Goal: Transaction & Acquisition: Purchase product/service

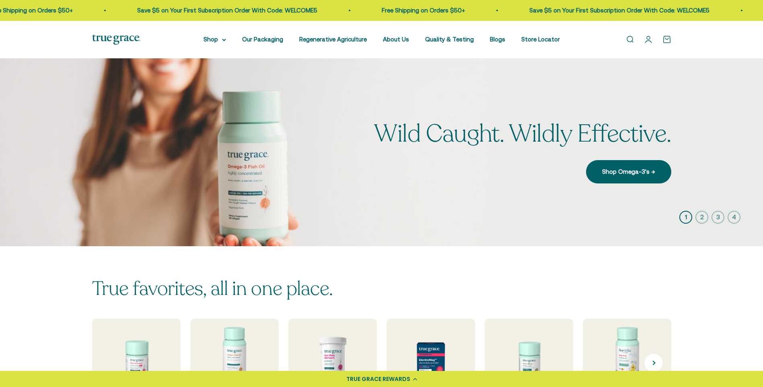
drag, startPoint x: 0, startPoint y: 0, endPoint x: 120, endPoint y: 169, distance: 207.4
click at [120, 316] on img at bounding box center [136, 363] width 94 height 94
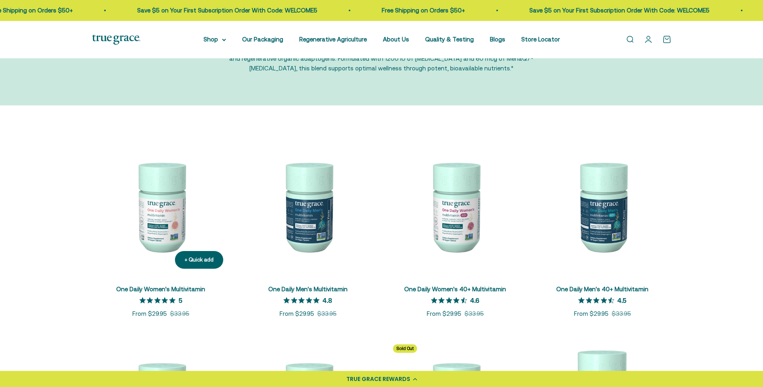
scroll to position [80, 0]
click at [146, 240] on img at bounding box center [161, 206] width 138 height 138
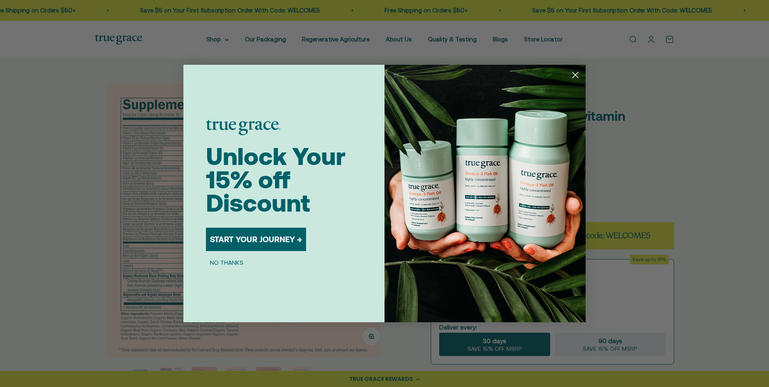
click at [579, 74] on circle "Close dialog" at bounding box center [575, 74] width 13 height 13
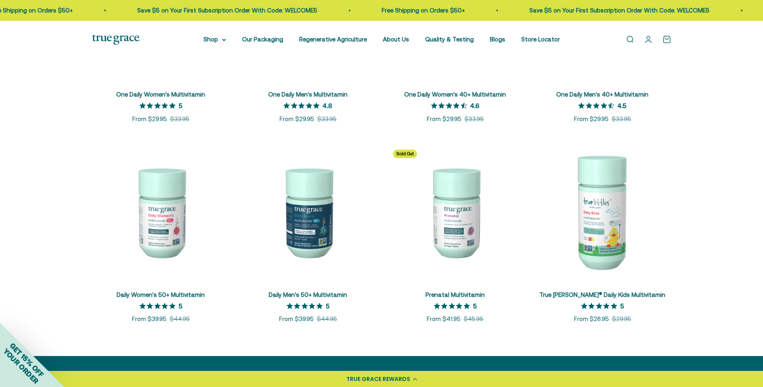
scroll to position [282, 0]
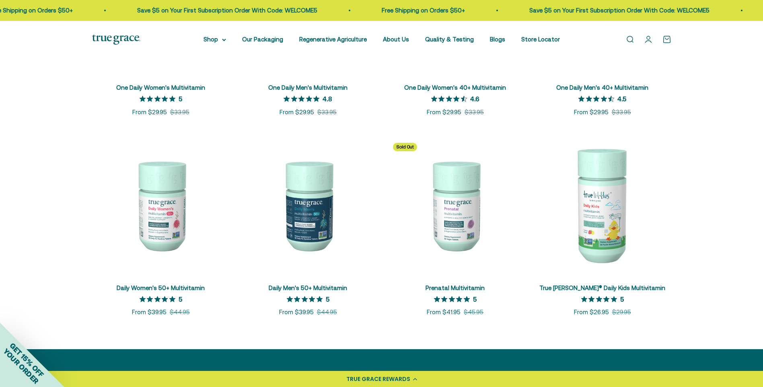
click at [447, 216] on img at bounding box center [456, 205] width 138 height 138
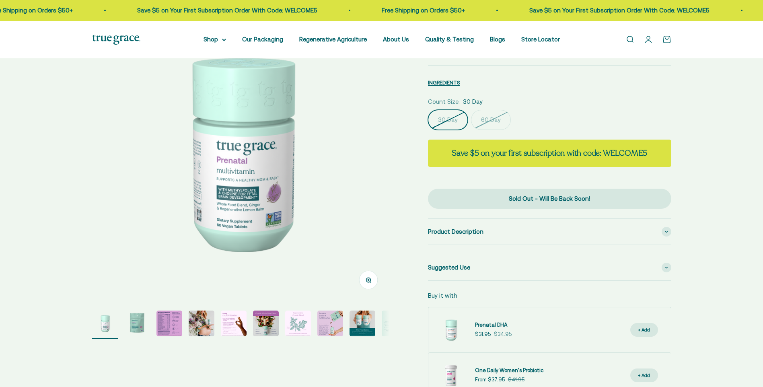
click at [168, 324] on img "Go to item 3" at bounding box center [169, 324] width 26 height 26
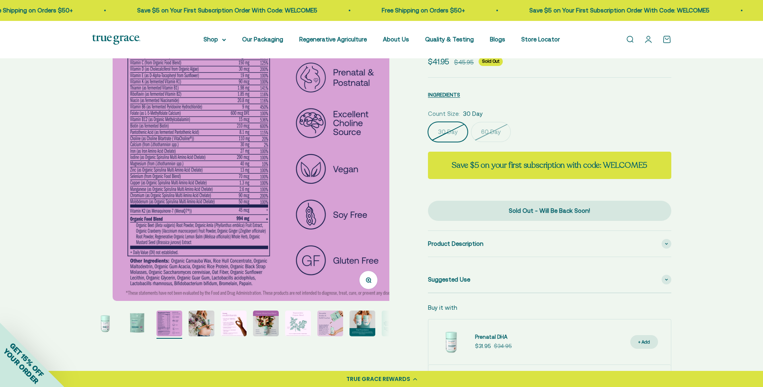
scroll to position [0, 614]
